Goal: Information Seeking & Learning: Learn about a topic

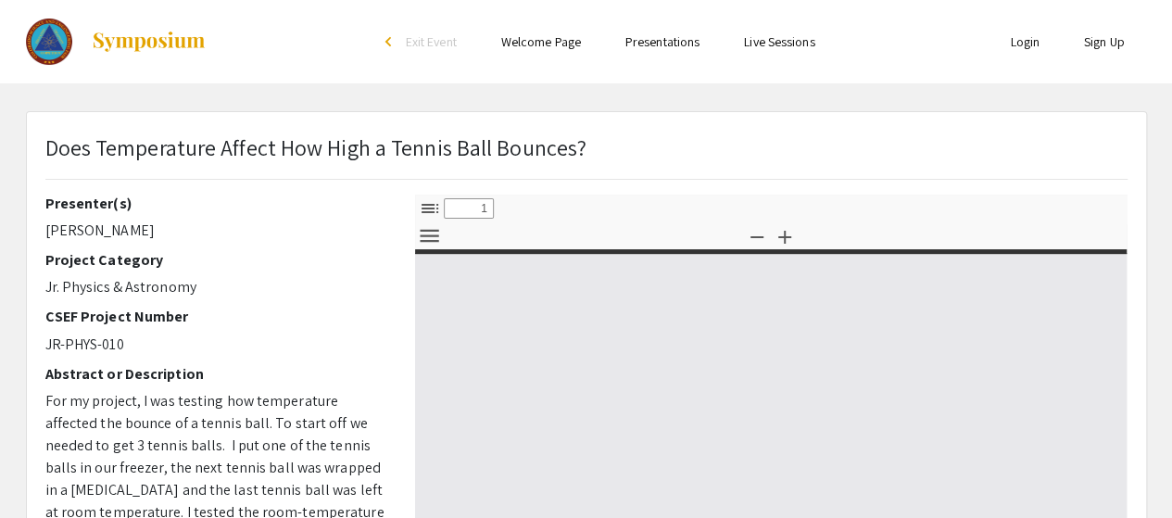
select select "custom"
type input "0"
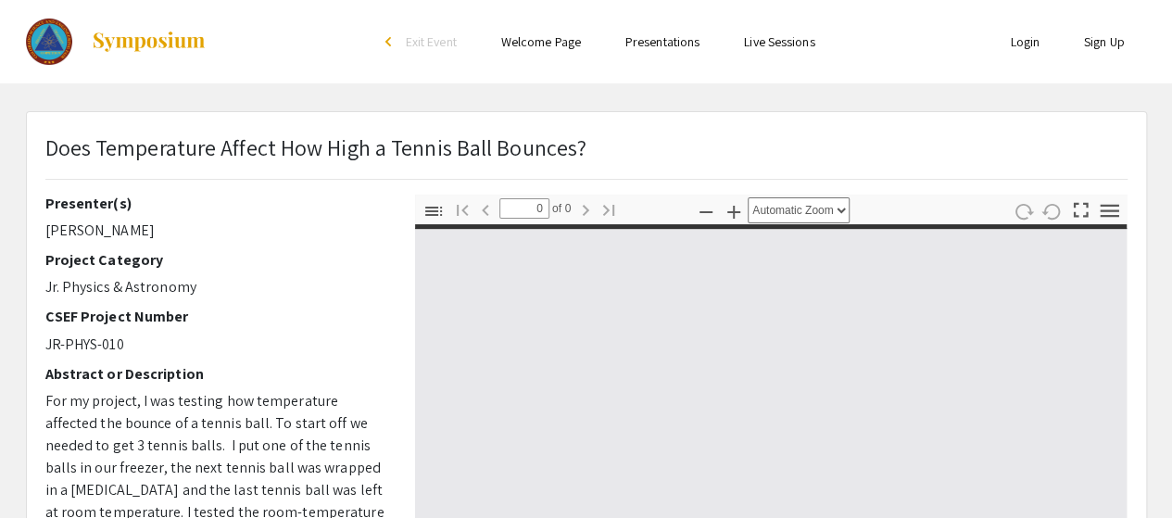
select select "custom"
type input "1"
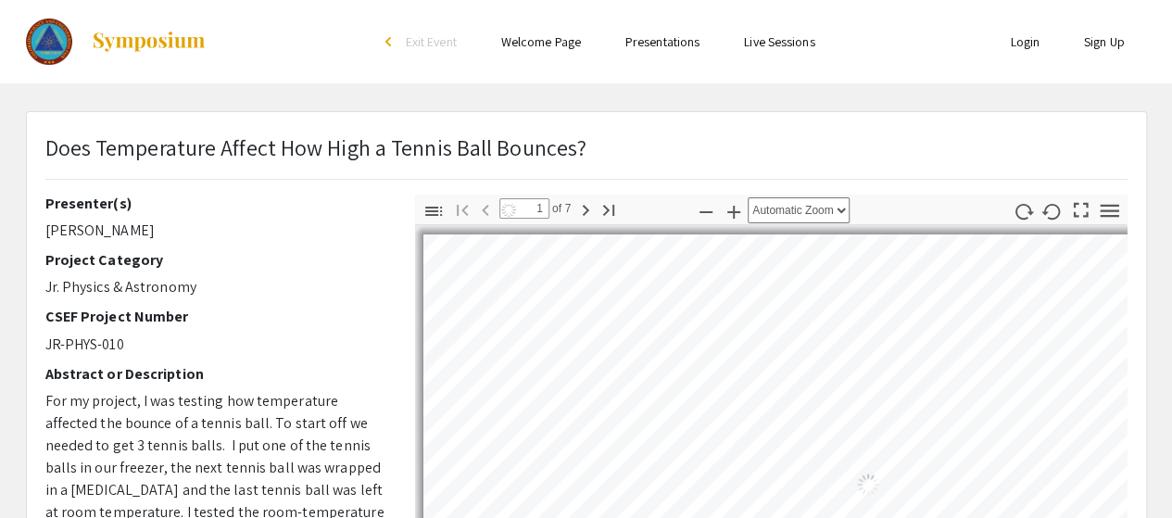
select select "auto"
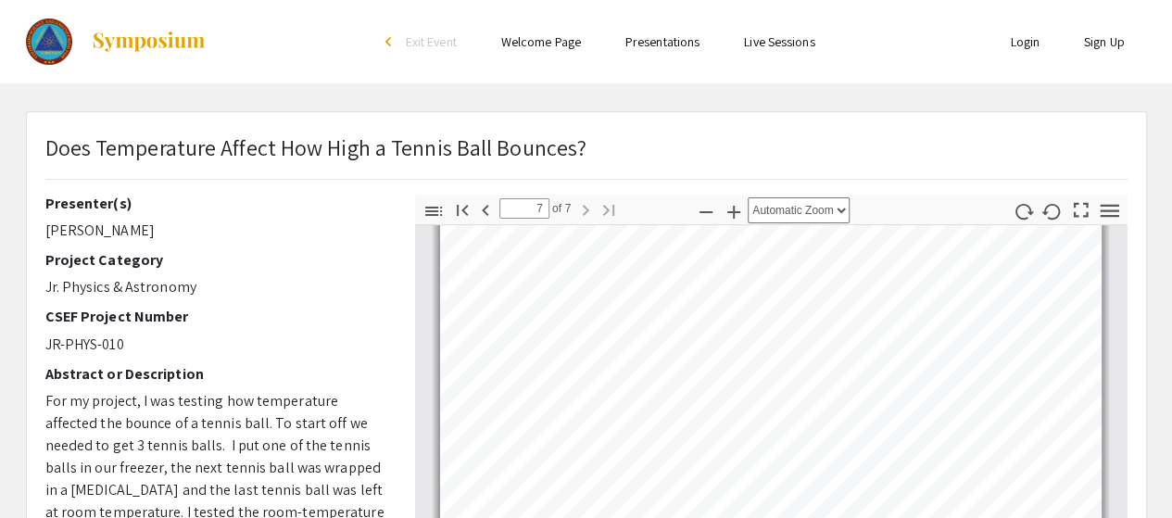
scroll to position [1991, 0]
type input "6"
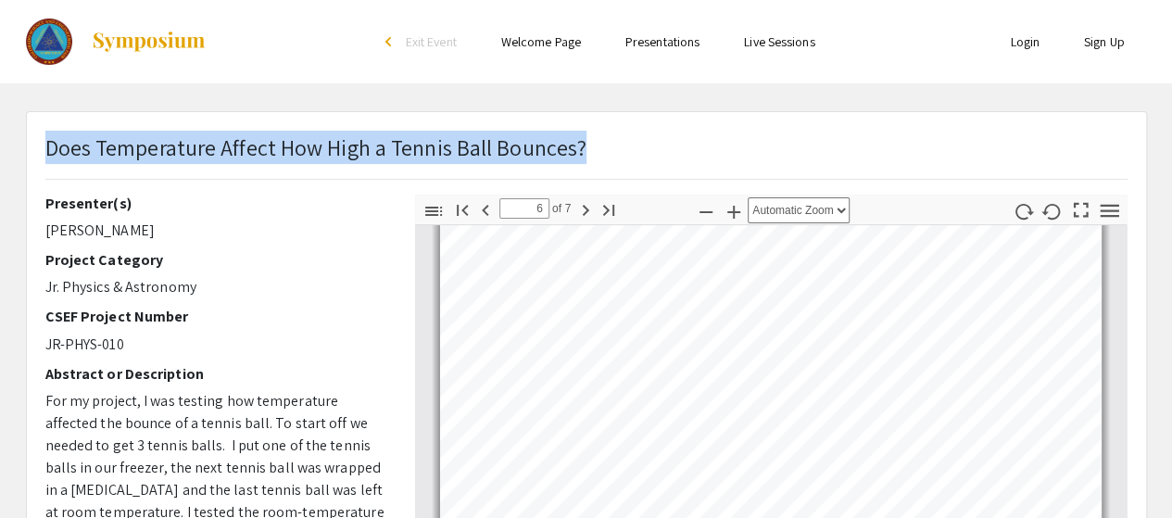
drag, startPoint x: 1170, startPoint y: 183, endPoint x: 1180, endPoint y: 166, distance: 19.6
click at [1172, 166] on html "Skip navigation arrow_back_ios Exit Event Welcome Page Presentations Live Sessi…" at bounding box center [586, 259] width 1172 height 518
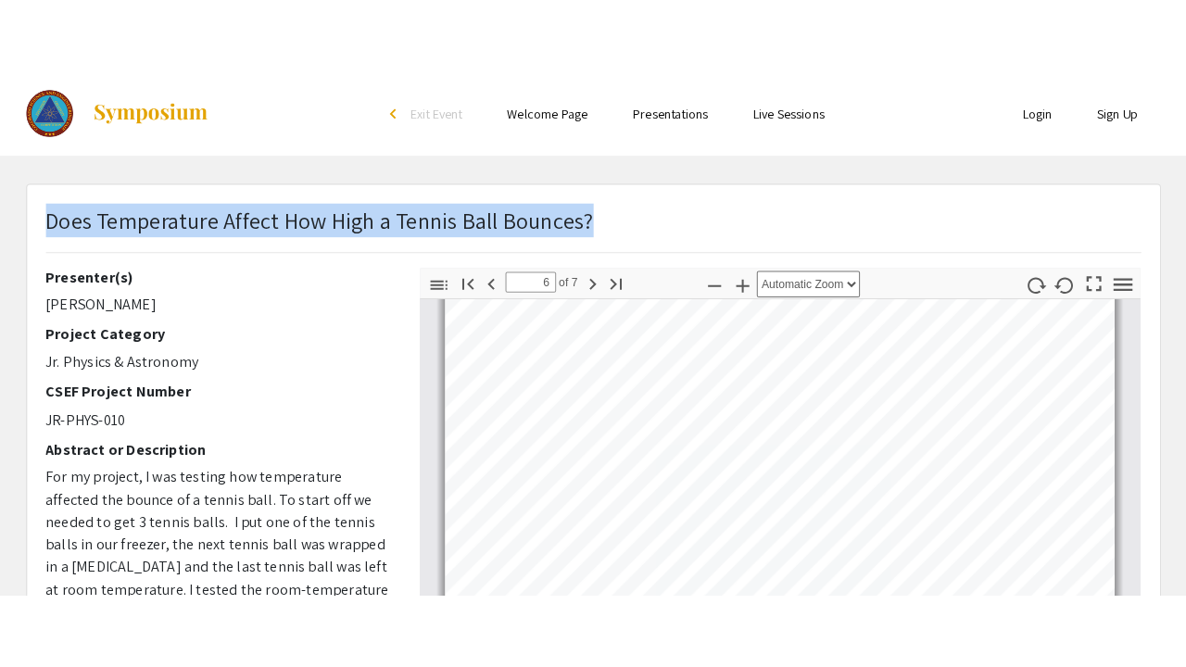
scroll to position [1952, 0]
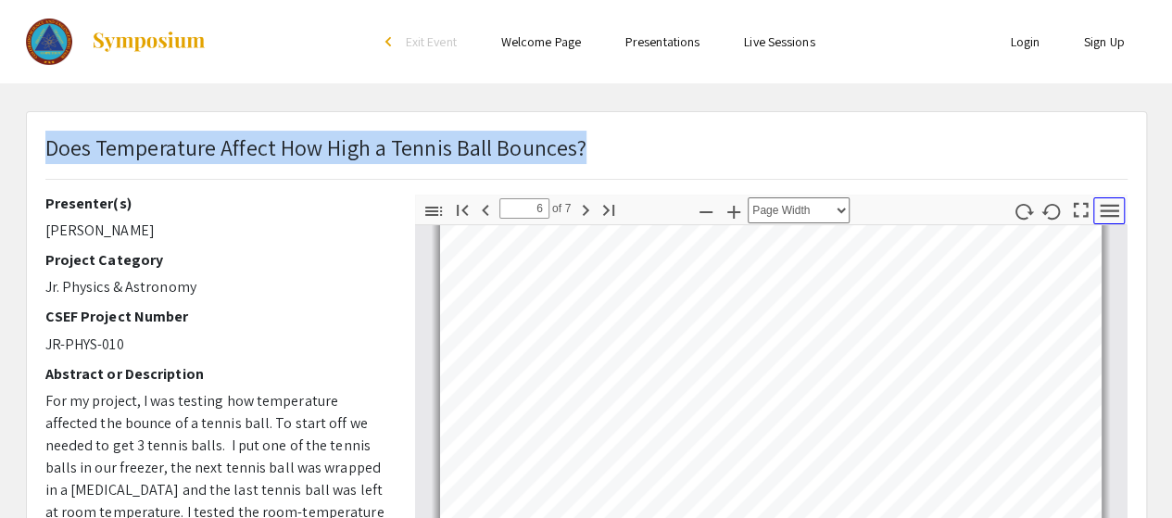
click at [1105, 211] on icon "button" at bounding box center [1109, 210] width 25 height 25
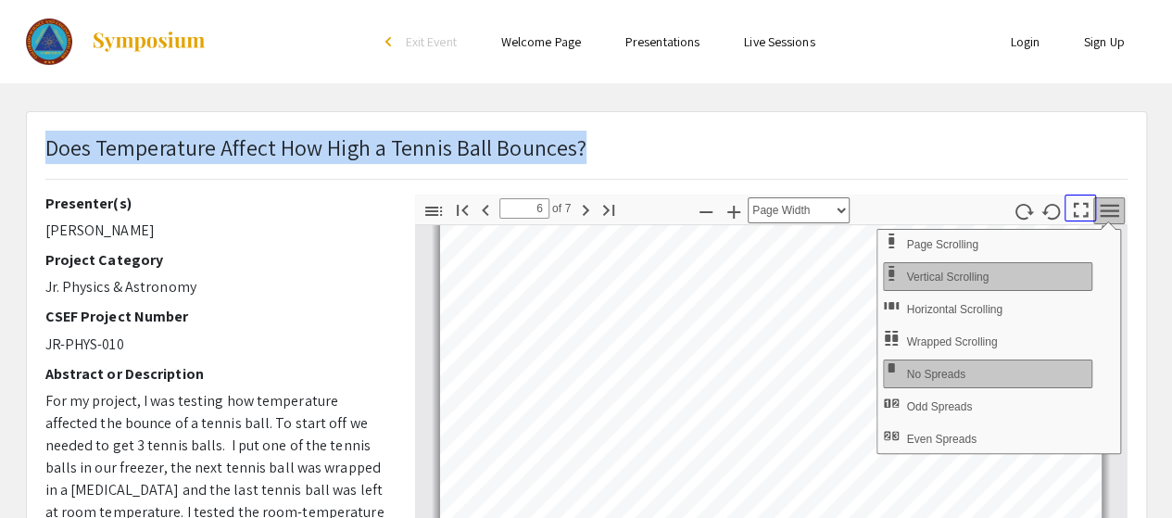
click at [1079, 210] on icon "button" at bounding box center [1081, 209] width 25 height 25
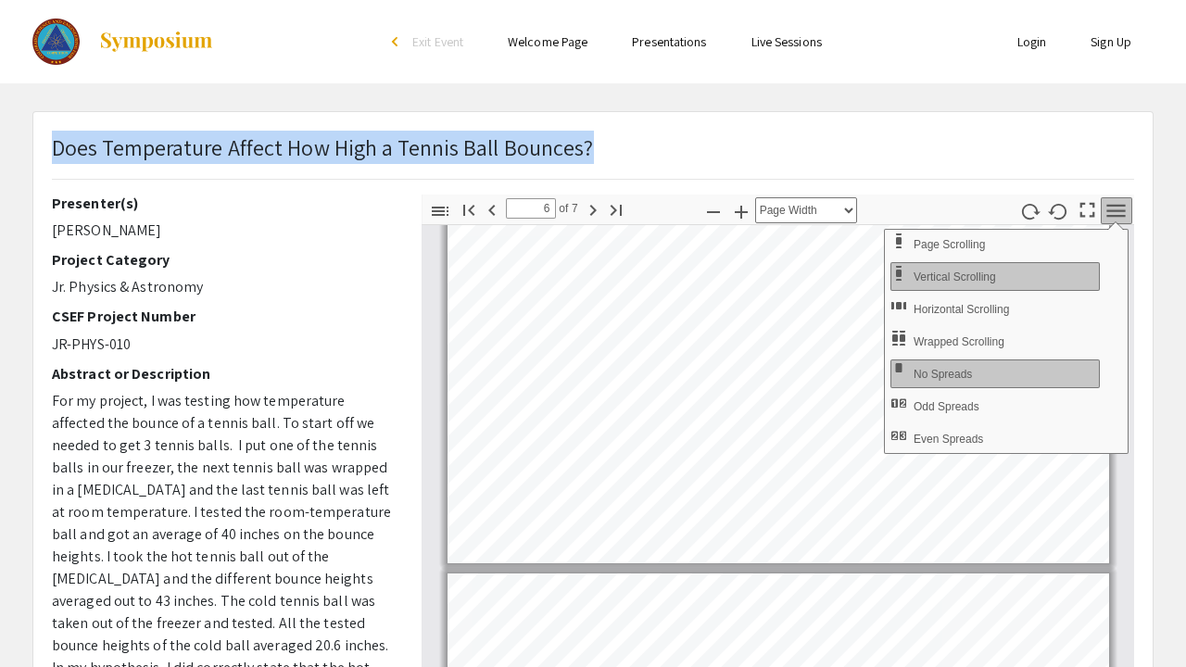
select select "page-fit"
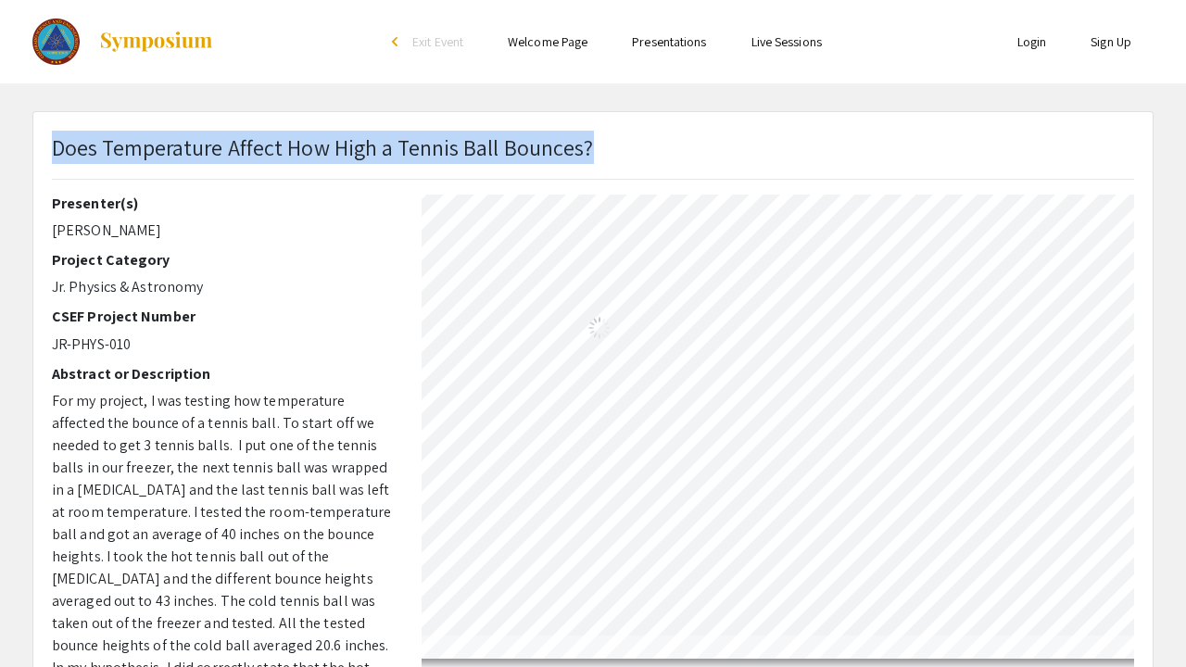
scroll to position [666, 0]
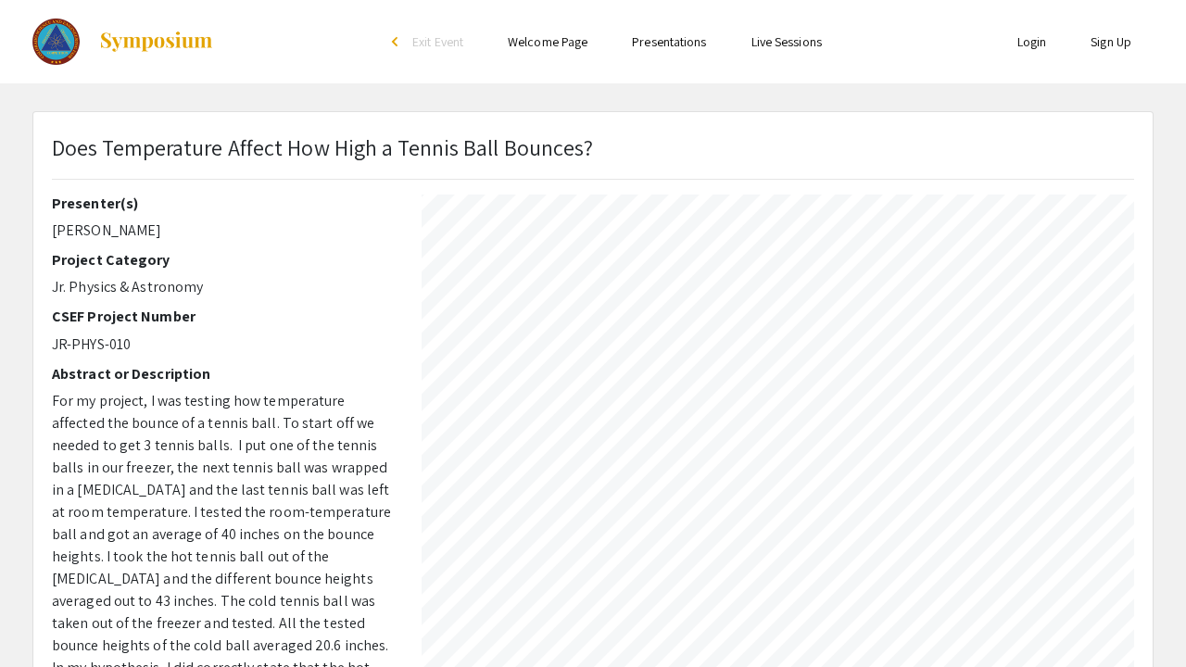
type input "7"
select select "page-width"
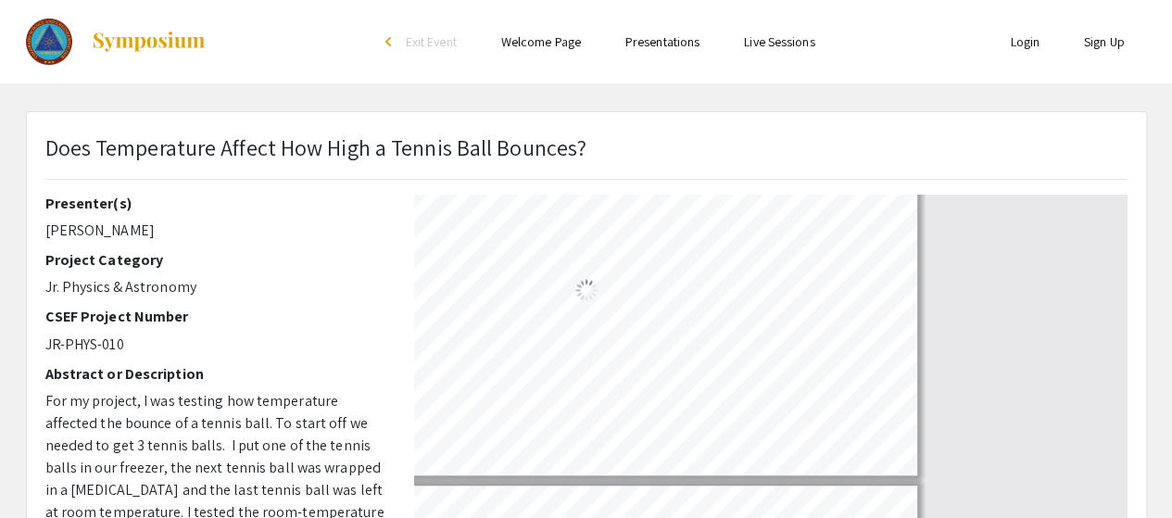
scroll to position [2057, 0]
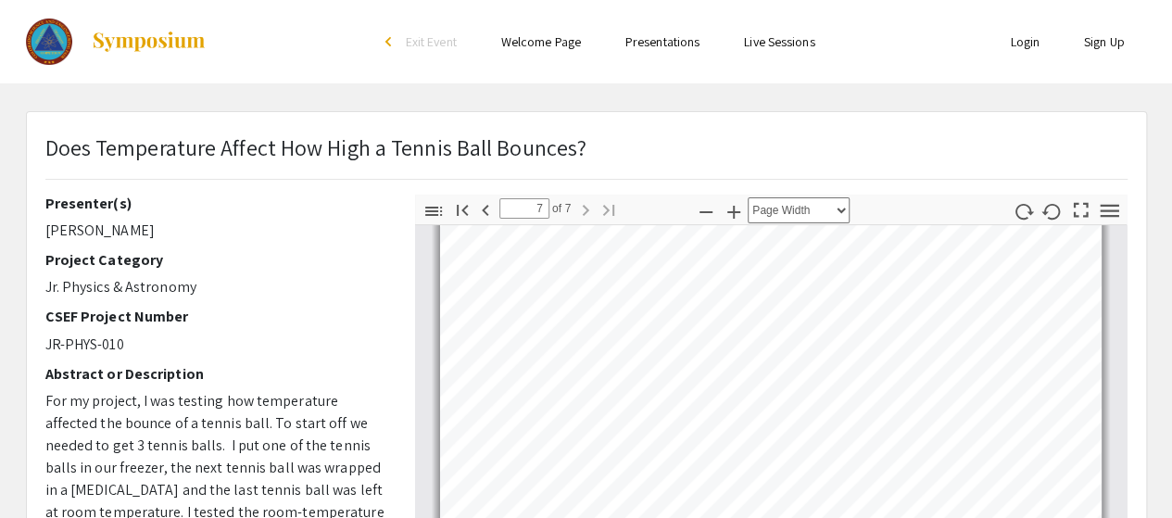
type input "6"
